Goal: Task Accomplishment & Management: Manage account settings

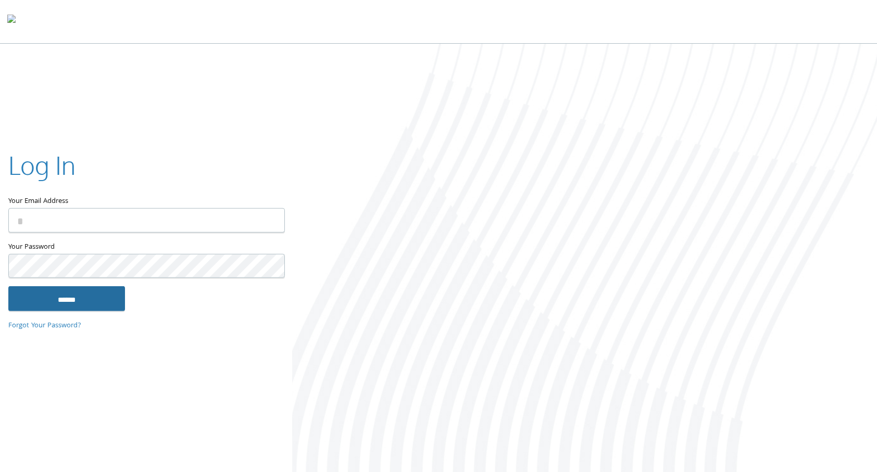
type input "**********"
click at [82, 294] on input "******" at bounding box center [66, 298] width 117 height 25
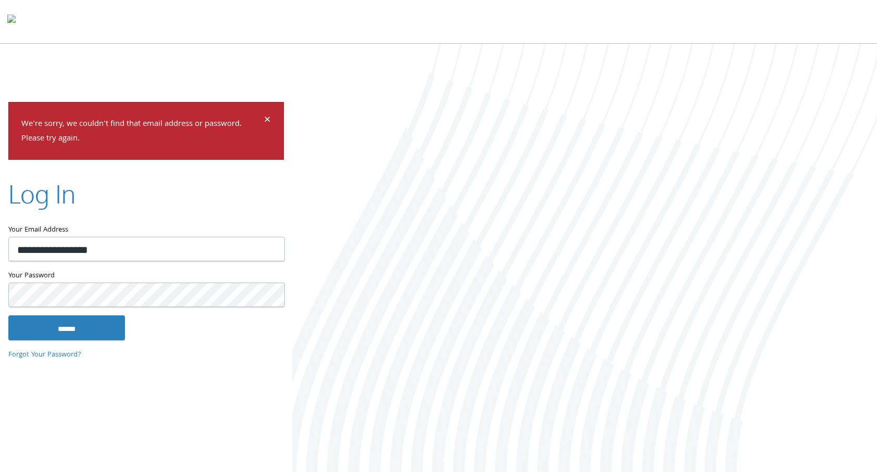
click at [8, 315] on input "******" at bounding box center [66, 327] width 117 height 25
